Goal: Task Accomplishment & Management: Manage account settings

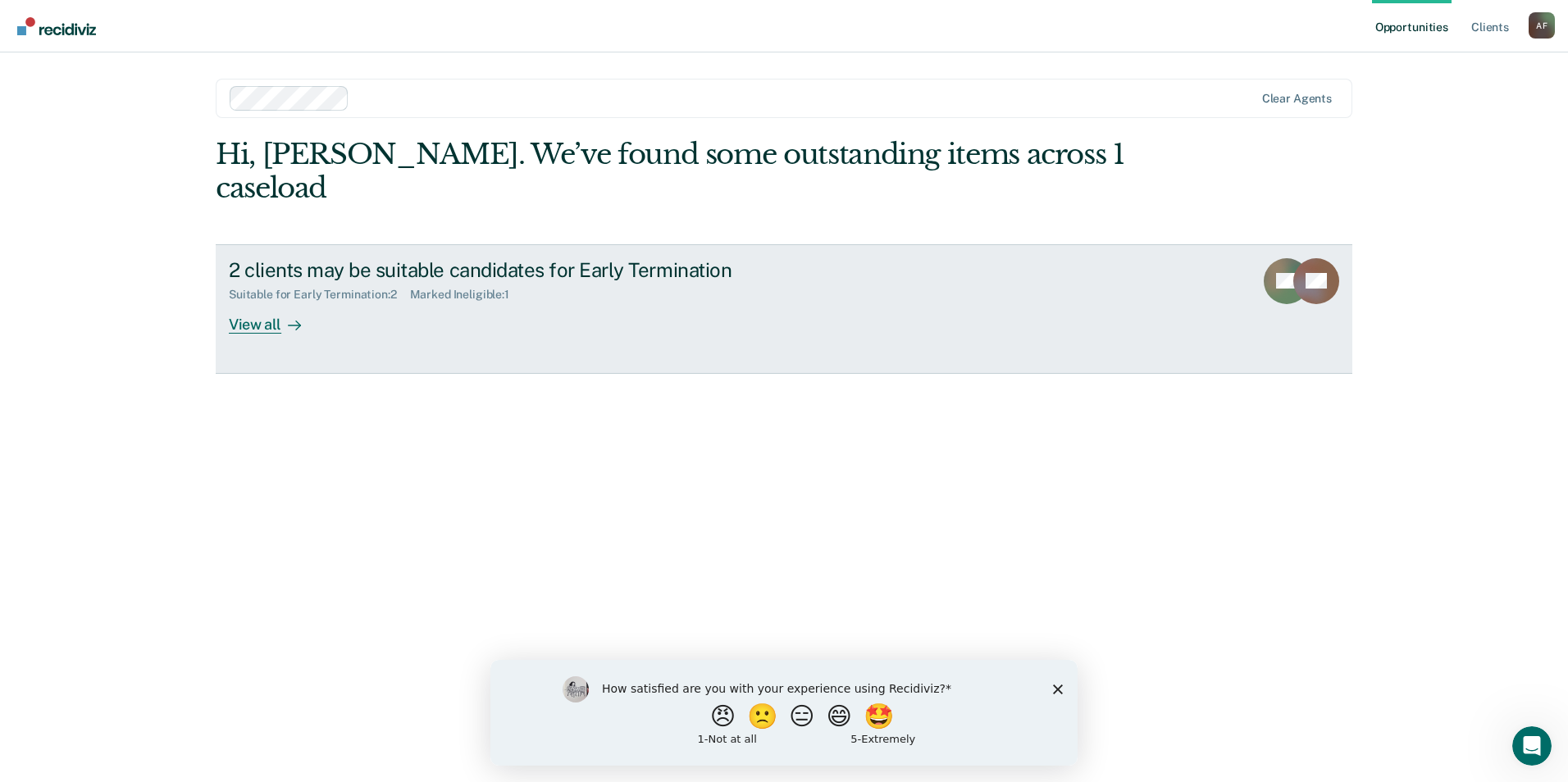
click at [267, 302] on div "View all" at bounding box center [275, 317] width 92 height 32
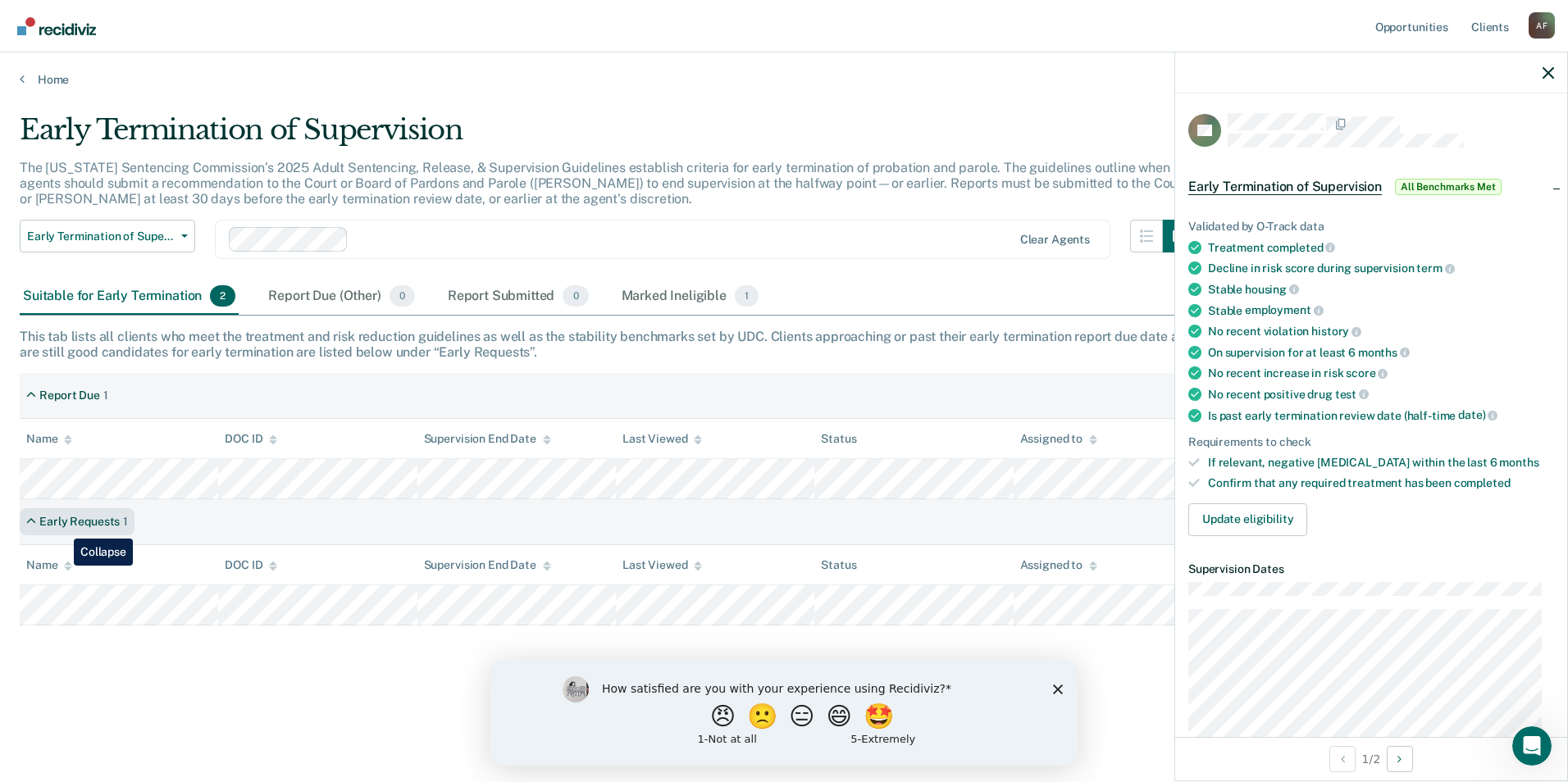
click at [61, 526] on div "Early Requests" at bounding box center [79, 522] width 80 height 14
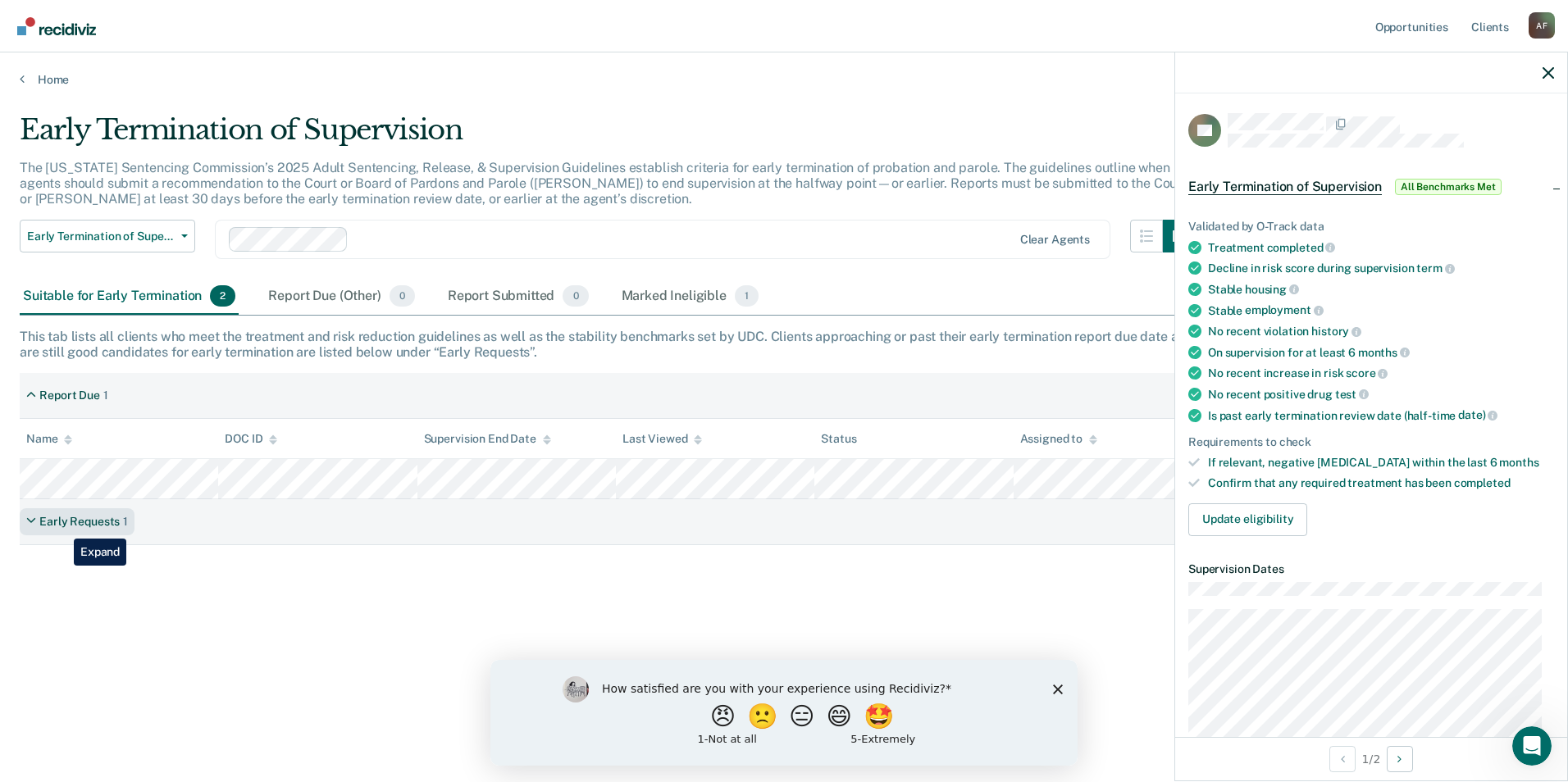
click at [61, 526] on div "Early Requests" at bounding box center [79, 522] width 80 height 14
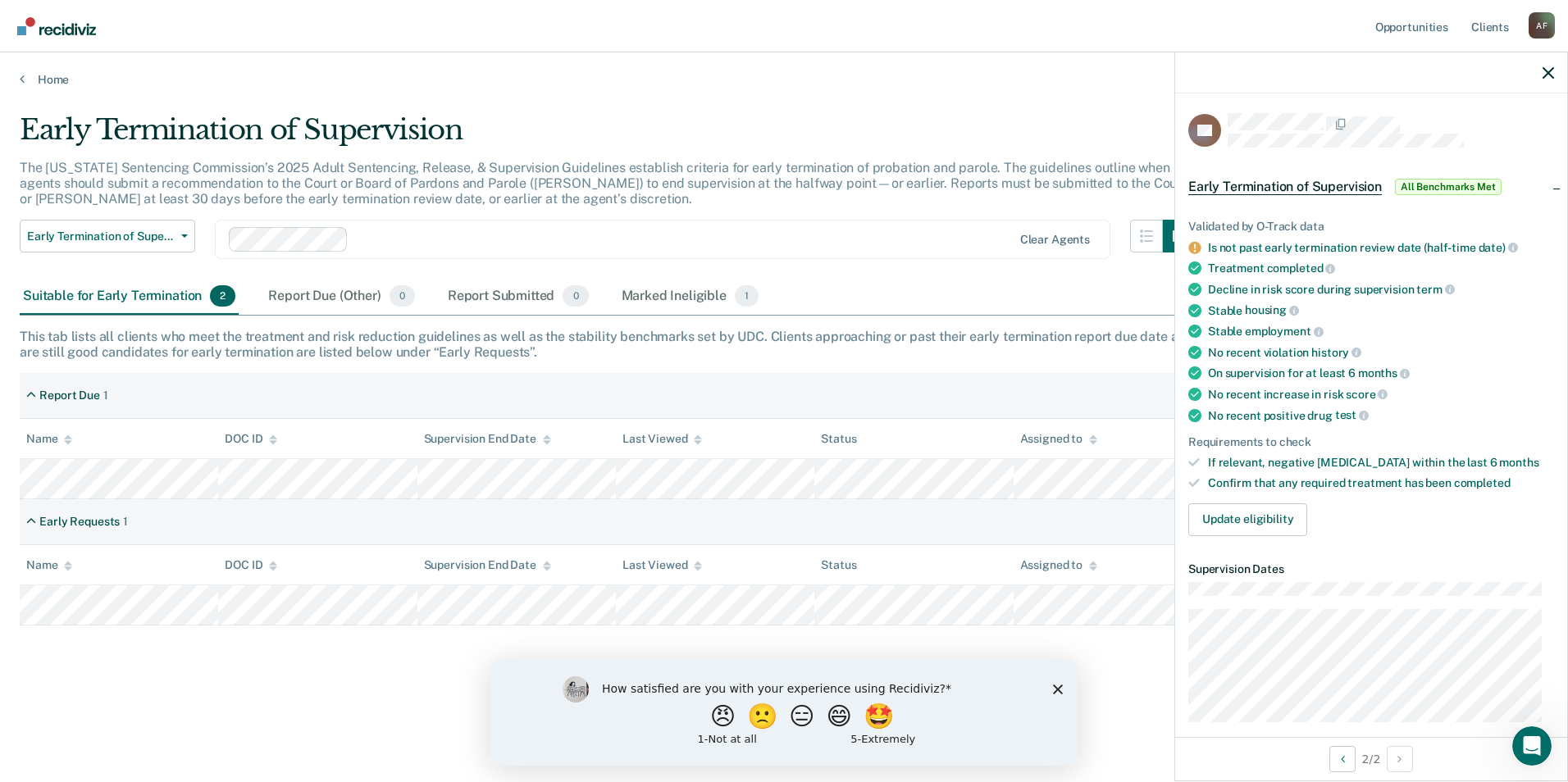
click at [1058, 686] on icon "Close survey" at bounding box center [1058, 688] width 10 height 10
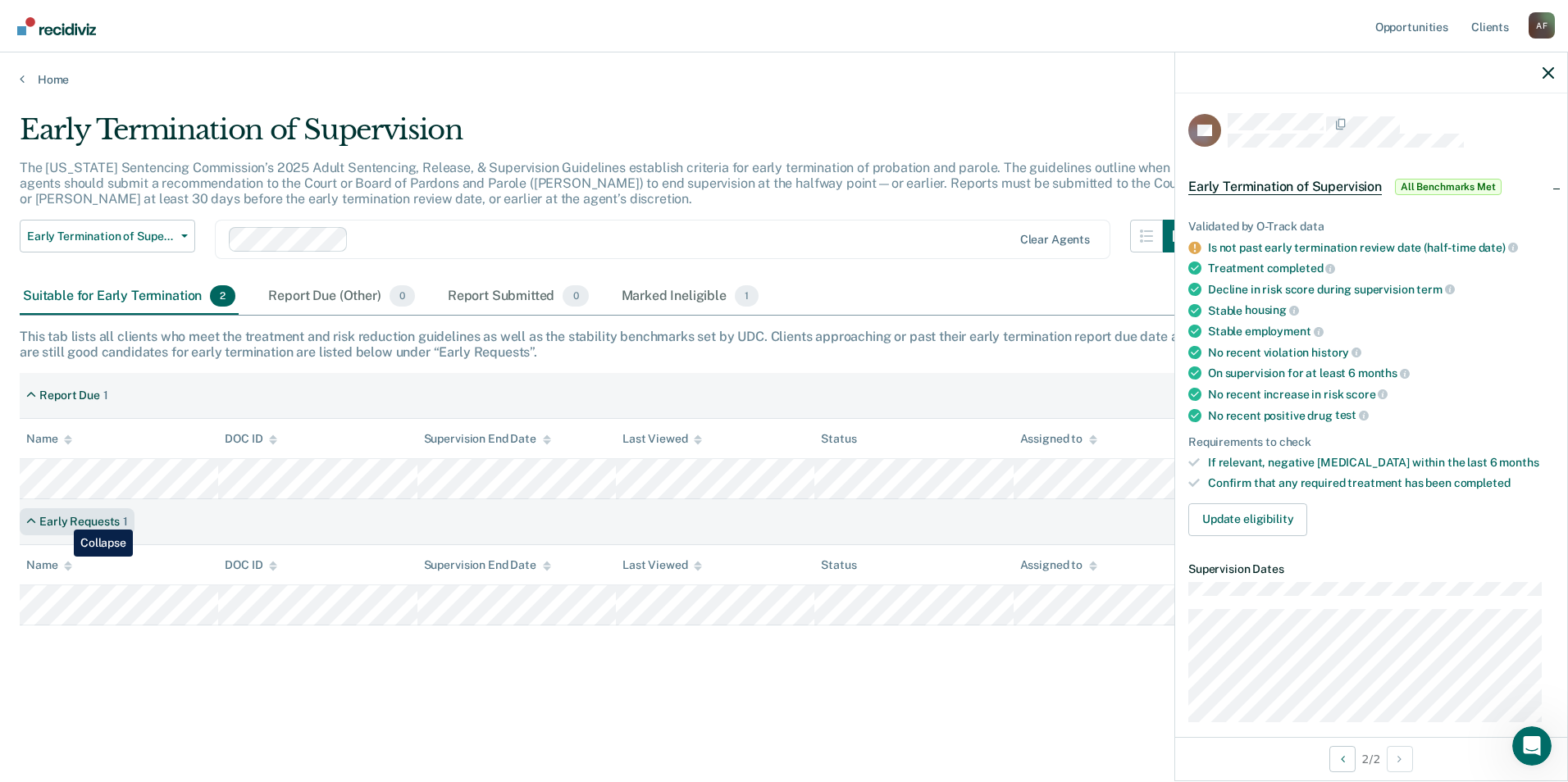
click at [61, 518] on div "Early Requests" at bounding box center [79, 522] width 80 height 14
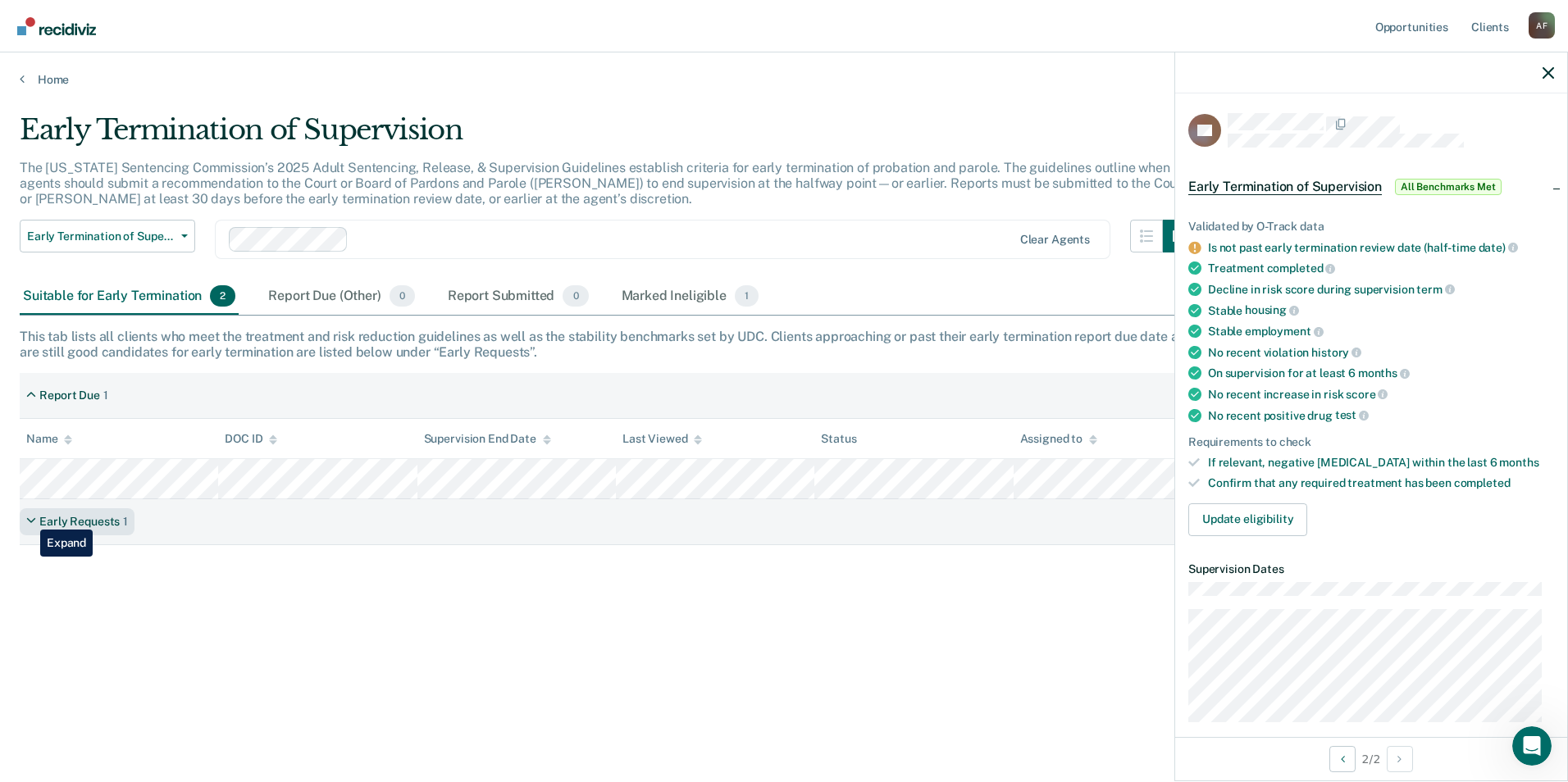
click at [28, 518] on icon at bounding box center [31, 522] width 10 height 14
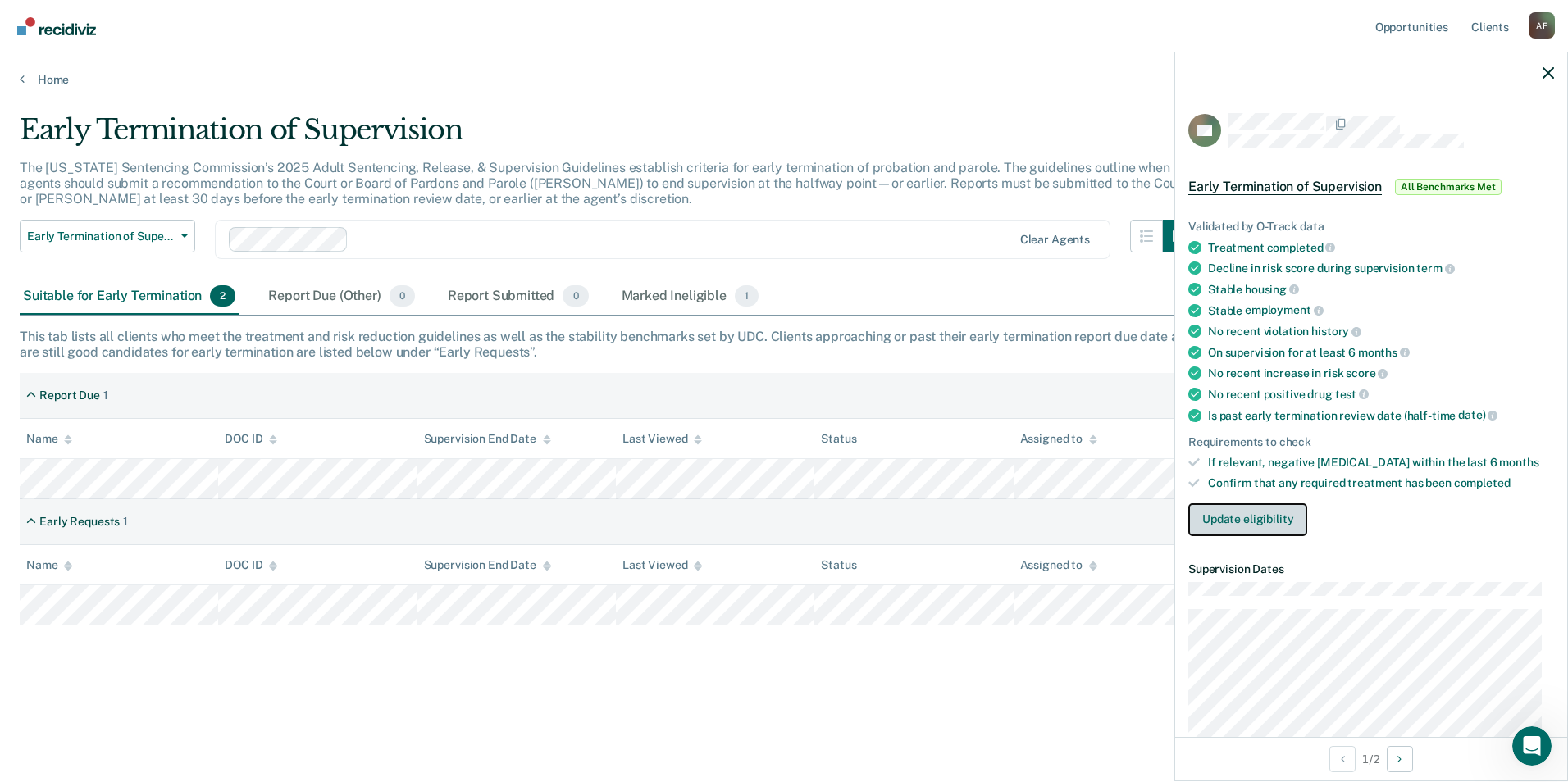
click at [1250, 512] on button "Update eligibility" at bounding box center [1247, 520] width 119 height 33
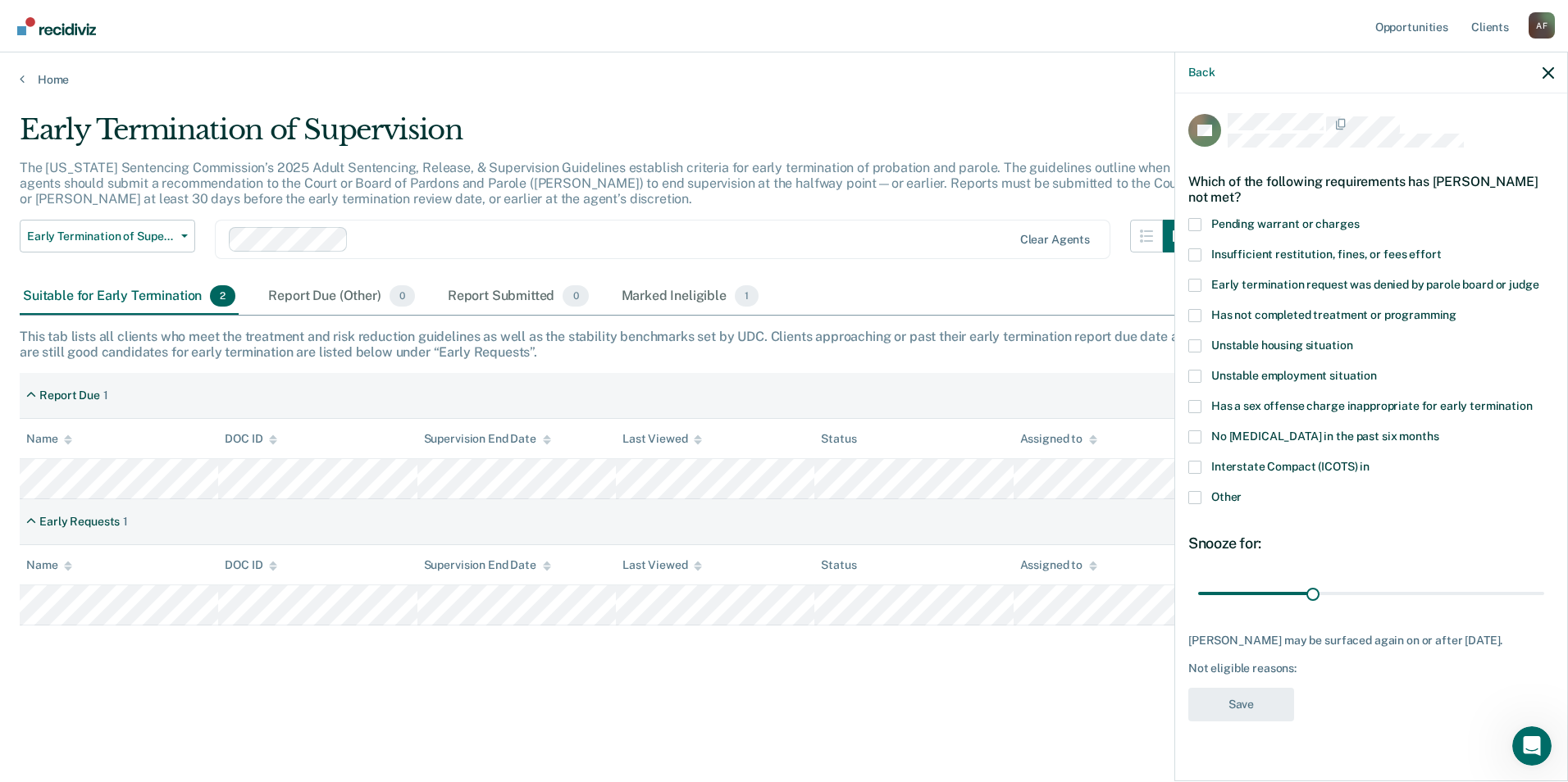
click at [1196, 495] on span at bounding box center [1195, 498] width 13 height 13
click at [1242, 491] on input "Other" at bounding box center [1242, 491] width 0 height 0
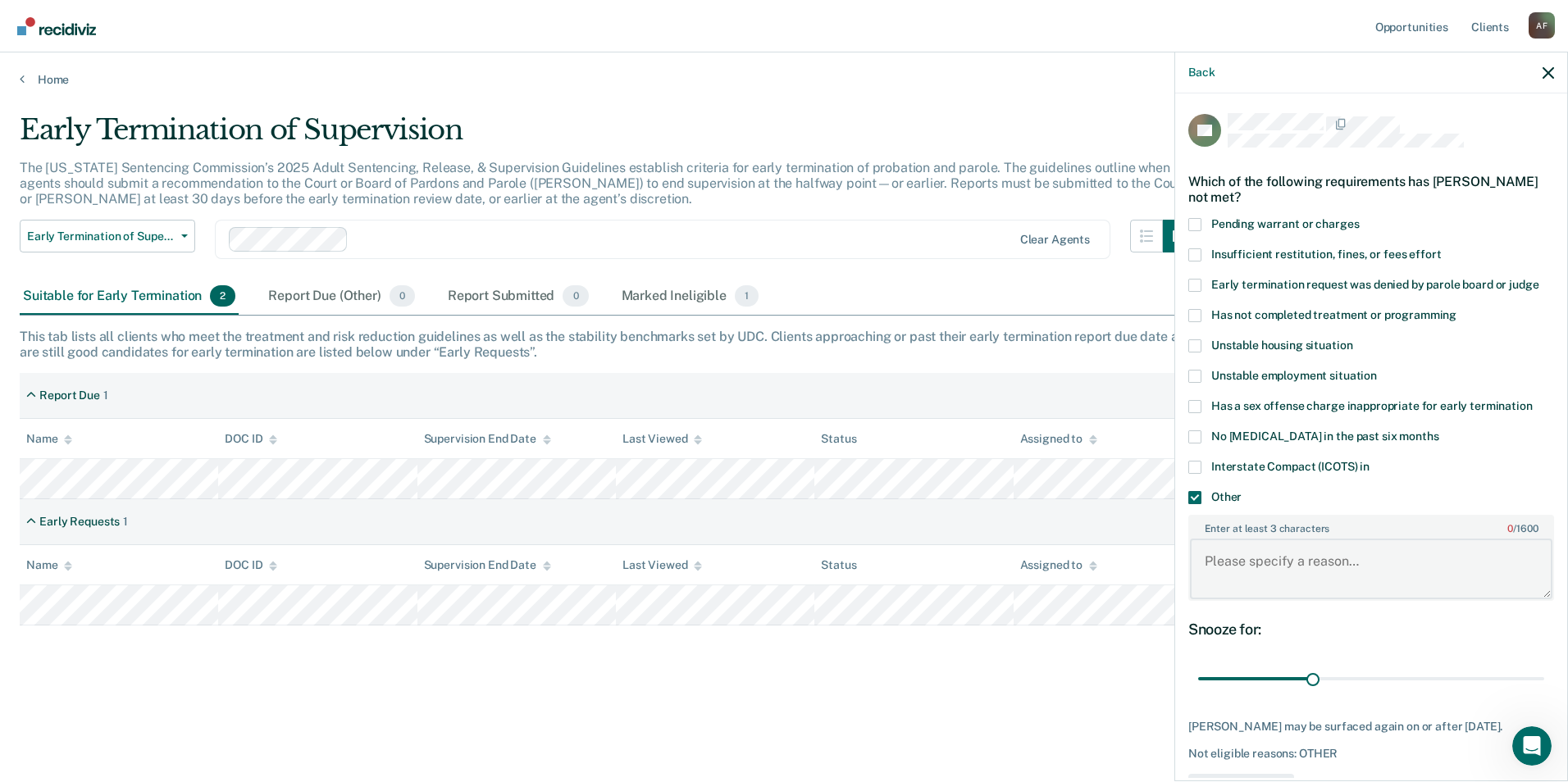
click at [1217, 557] on textarea "Enter at least 3 characters 0 / 1600" at bounding box center [1371, 569] width 363 height 60
type textarea "Court rejected early termination due to restitution amount not paid."
drag, startPoint x: 1310, startPoint y: 675, endPoint x: 1527, endPoint y: 672, distance: 217.0
type input "90"
click at [1527, 672] on input "range" at bounding box center [1371, 680] width 346 height 29
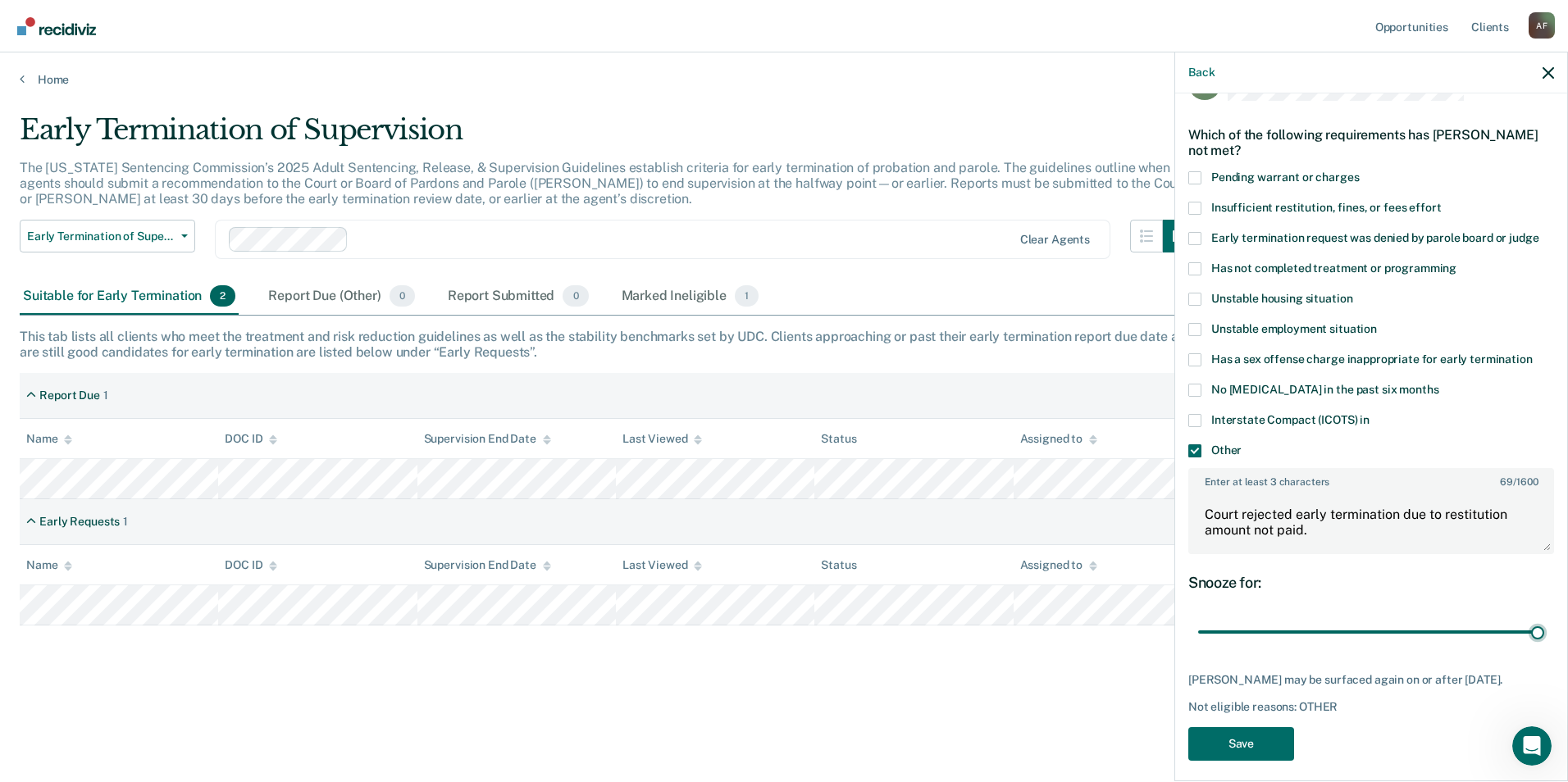
scroll to position [72, 0]
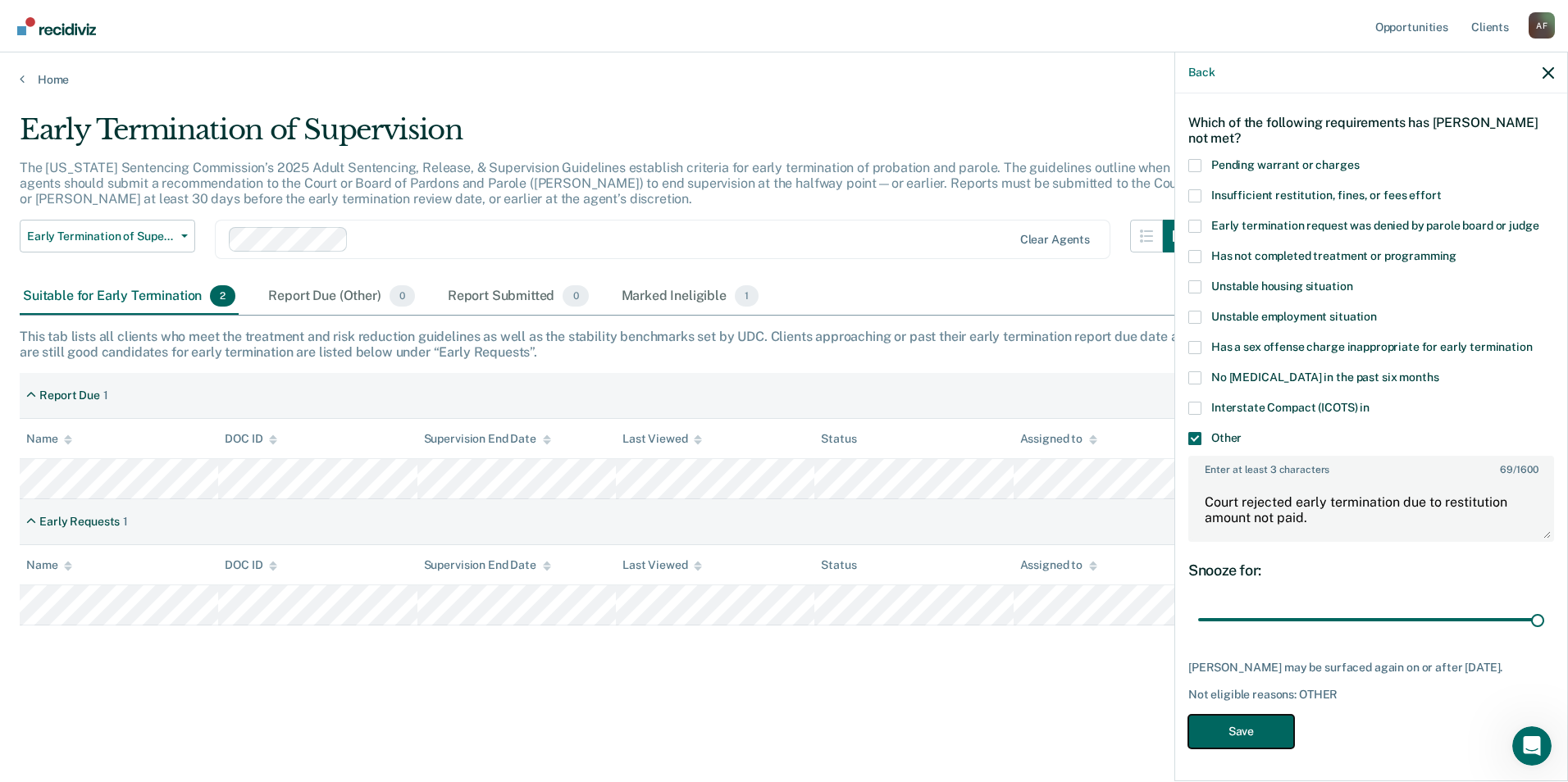
click at [1231, 719] on button "Save" at bounding box center [1241, 731] width 106 height 34
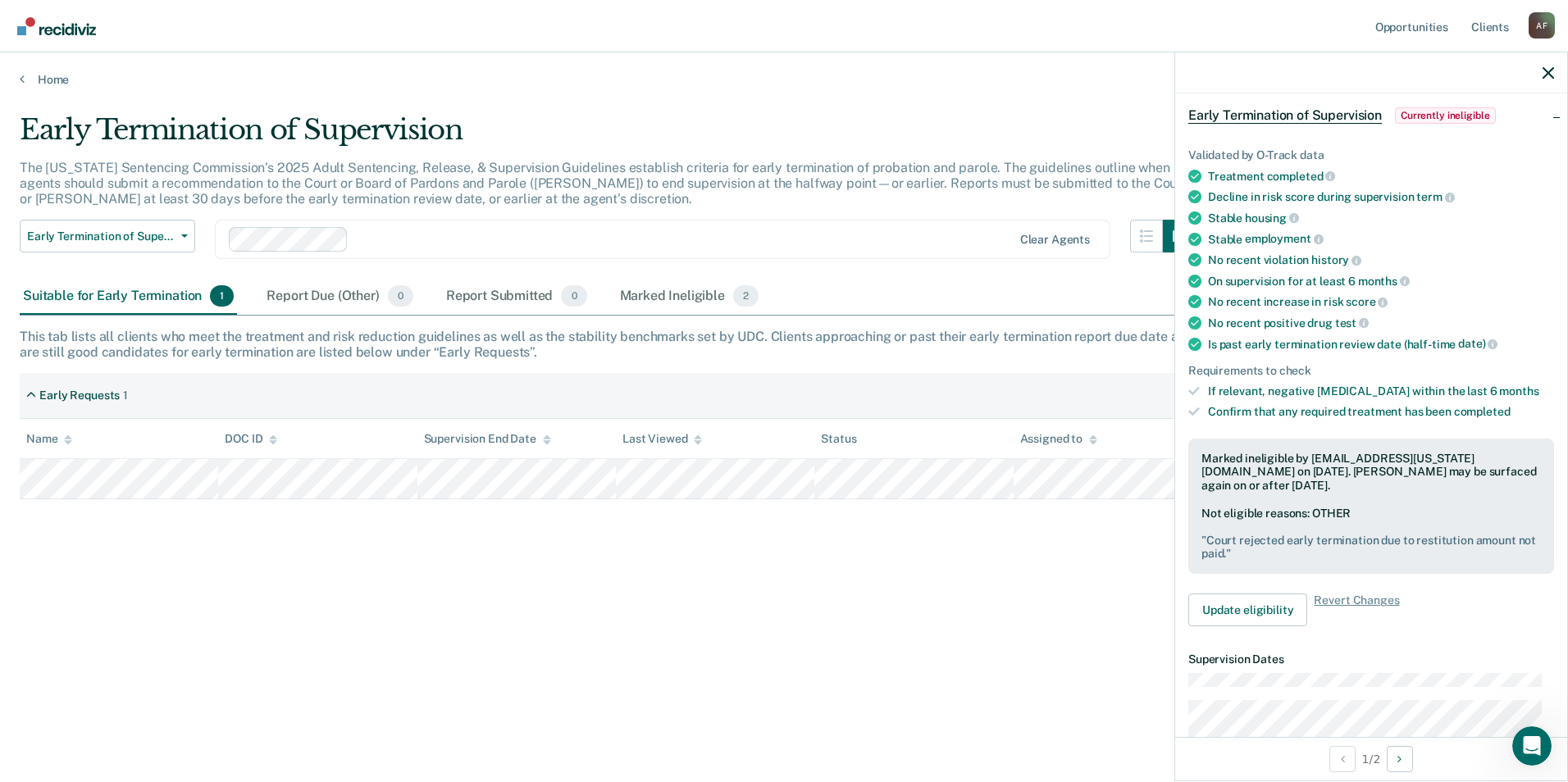
click at [1555, 74] on div at bounding box center [1371, 73] width 392 height 41
click at [655, 293] on div "Marked Ineligible 2" at bounding box center [689, 297] width 146 height 36
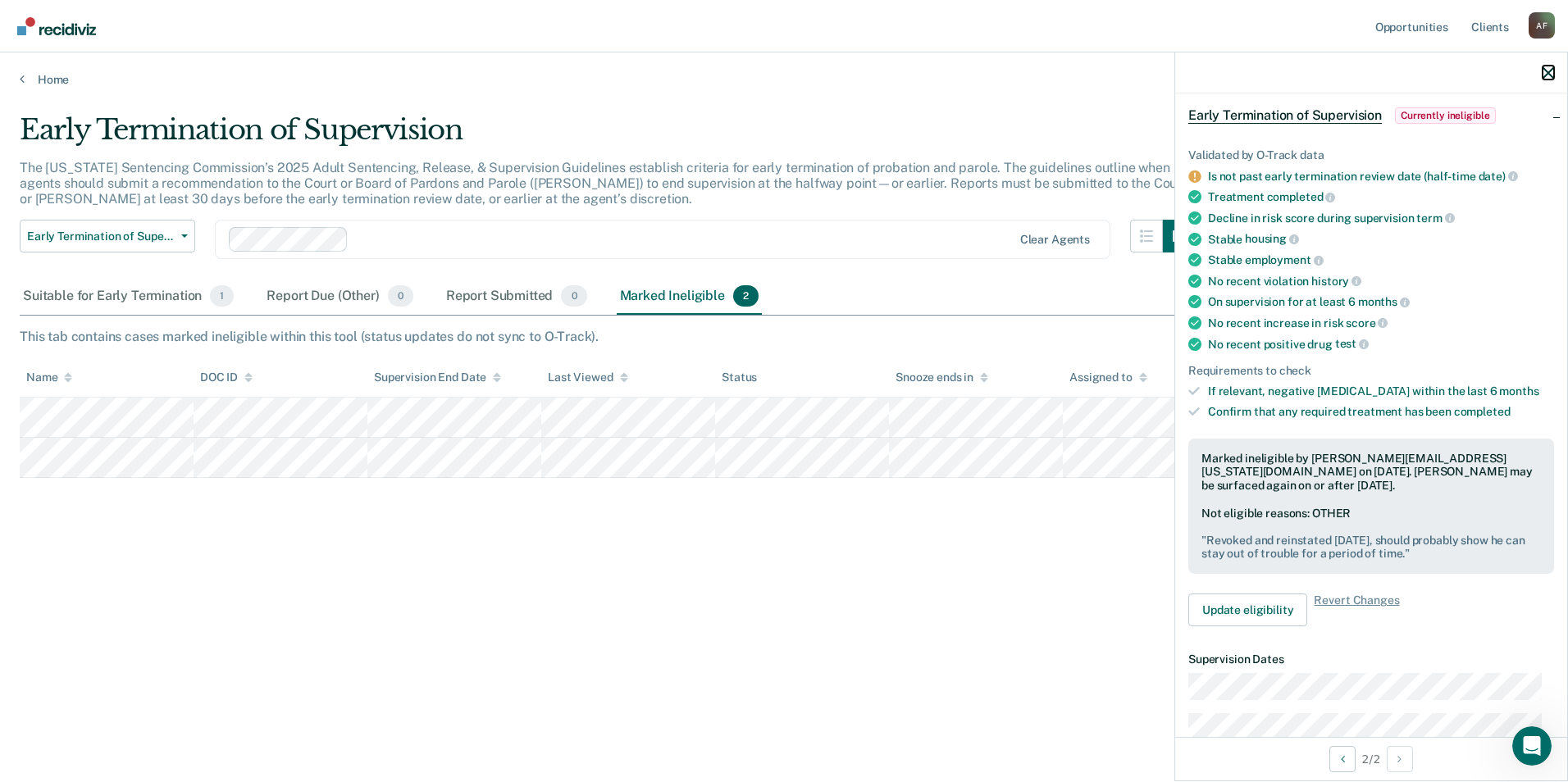
drag, startPoint x: 1550, startPoint y: 71, endPoint x: 1535, endPoint y: 82, distance: 18.6
click at [1550, 71] on icon "button" at bounding box center [1548, 73] width 11 height 11
